Goal: Communication & Community: Connect with others

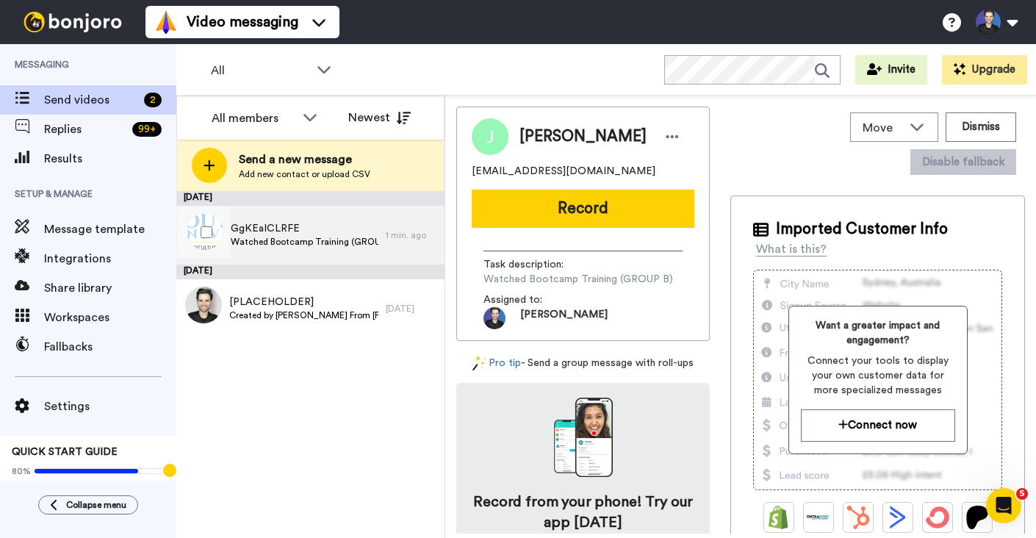
click at [362, 218] on div "GgKEaICLRFE Watched Bootcamp Training (GROUP A)" at bounding box center [280, 235] width 209 height 59
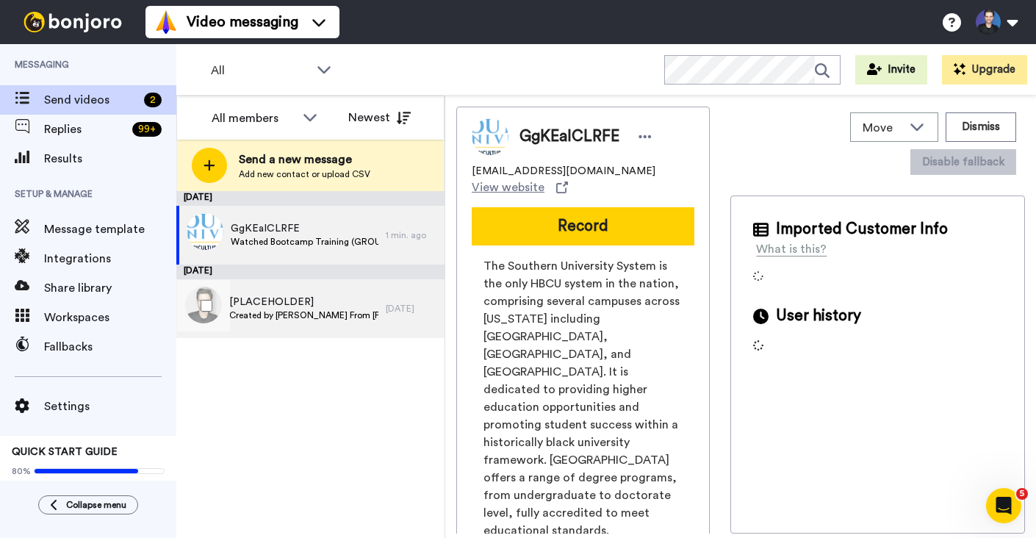
click at [384, 297] on div "[PLACEHOLDER] Created by [PERSON_NAME] From [PERSON_NAME][GEOGRAPHIC_DATA]" at bounding box center [280, 308] width 209 height 59
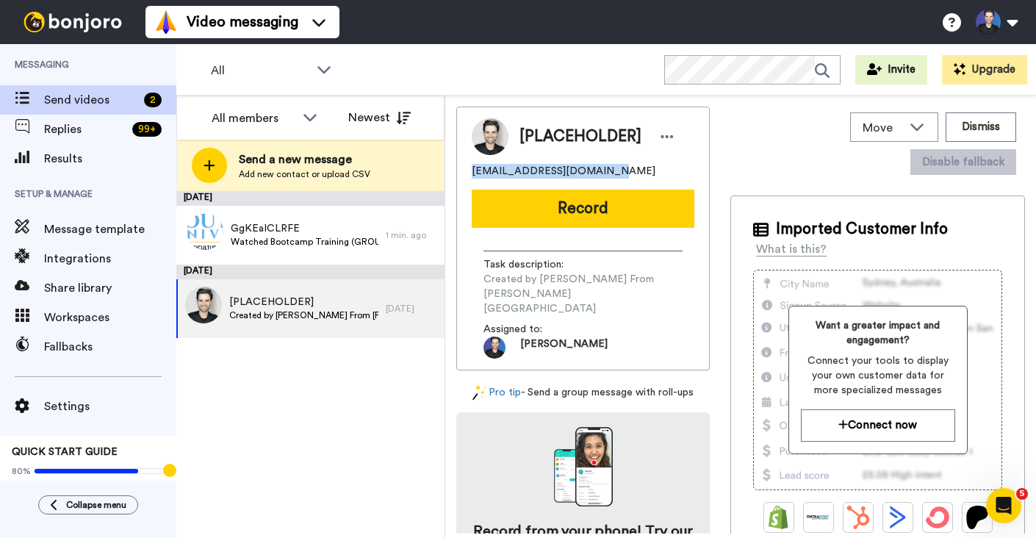
drag, startPoint x: 610, startPoint y: 175, endPoint x: 464, endPoint y: 176, distance: 145.5
click at [464, 176] on div "[PLACEHOLDER] [EMAIL_ADDRESS][DOMAIN_NAME] Record Task description : Created by…" at bounding box center [582, 239] width 253 height 264
copy span "[EMAIL_ADDRESS][DOMAIN_NAME]"
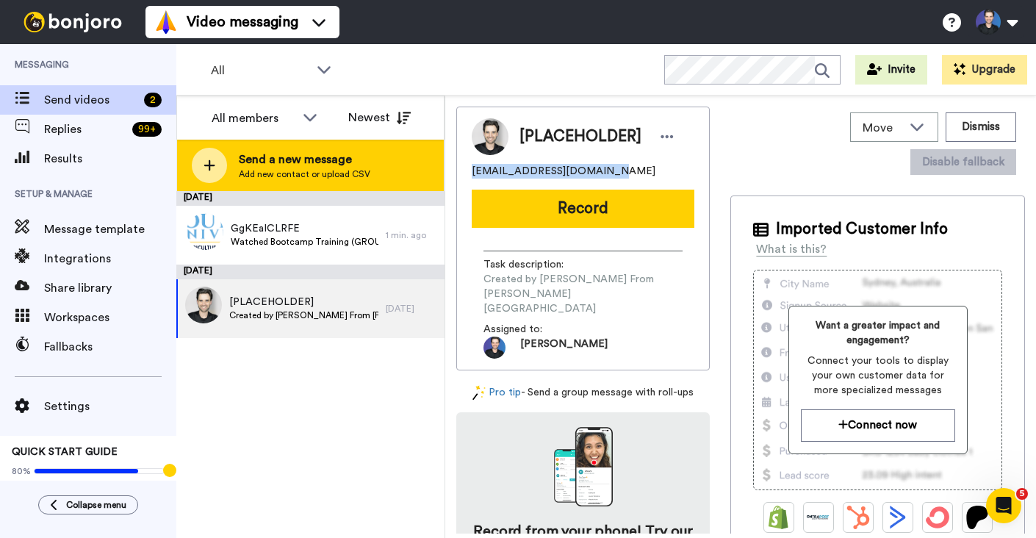
click at [422, 161] on div "Send a new message Add new contact or upload CSV" at bounding box center [310, 165] width 267 height 51
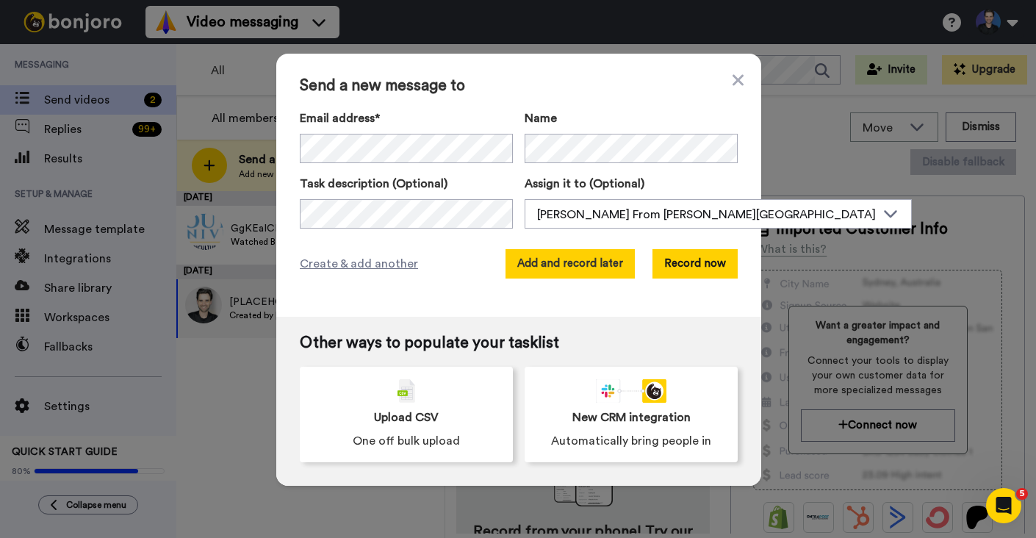
click at [544, 251] on button "Add and record later" at bounding box center [570, 263] width 129 height 29
